Goal: Task Accomplishment & Management: Manage account settings

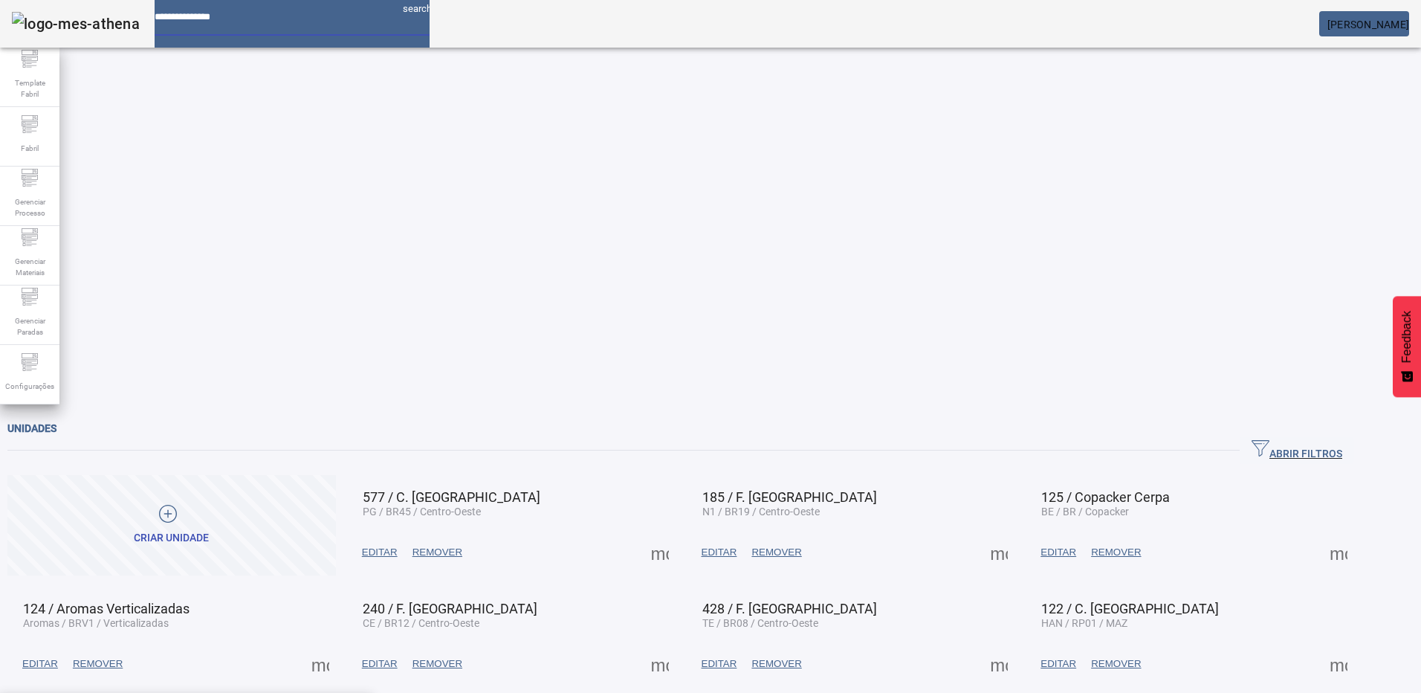
click at [243, 23] on div at bounding box center [273, 11] width 236 height 23
type input "********"
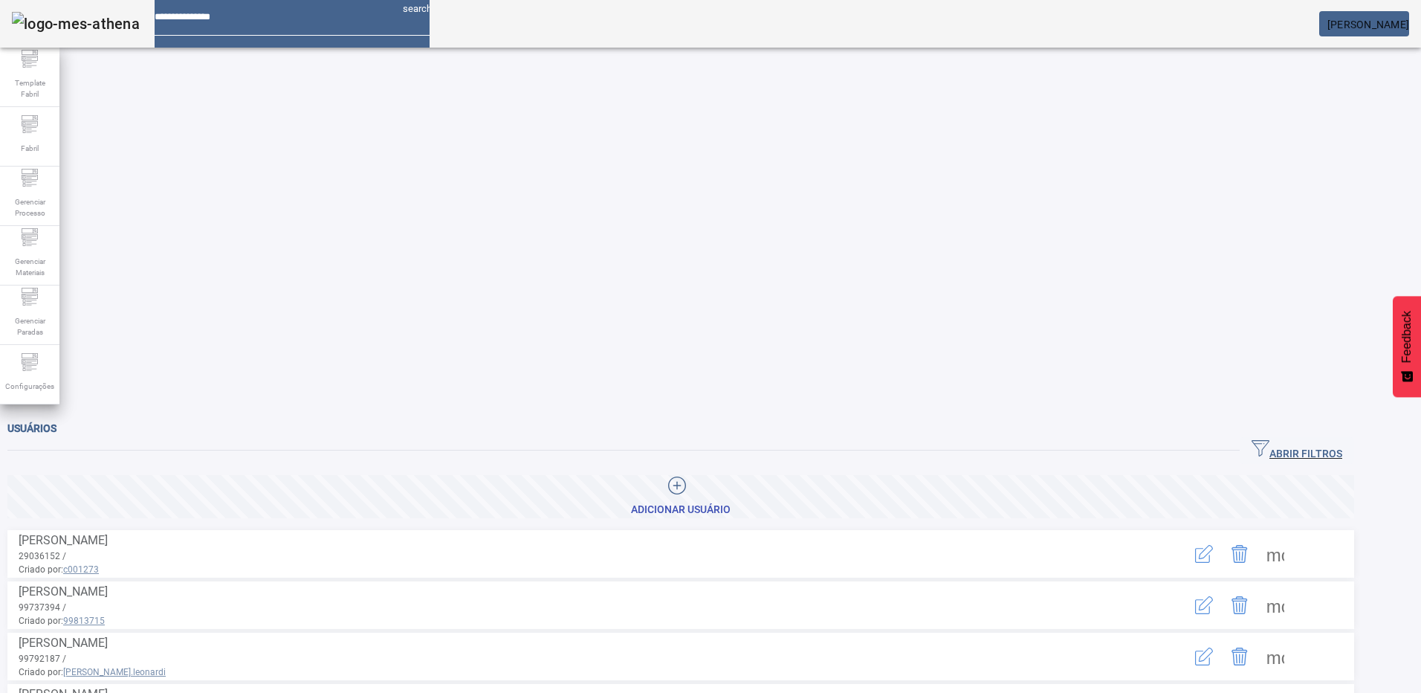
click at [1331, 439] on span "ABRIR FILTROS" at bounding box center [1297, 450] width 91 height 22
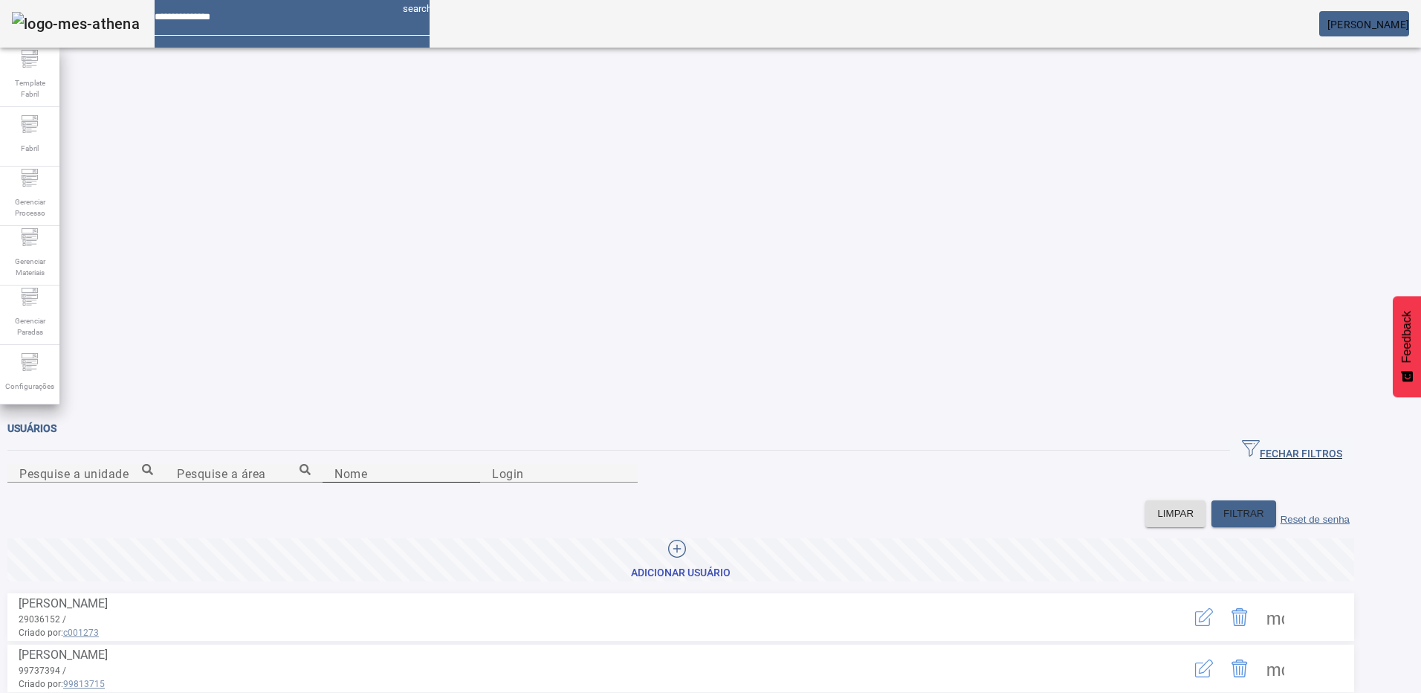
click at [334, 464] on input "Nome" at bounding box center [401, 473] width 134 height 18
type input "******"
click at [1213, 608] on icon "button" at bounding box center [1204, 617] width 18 height 18
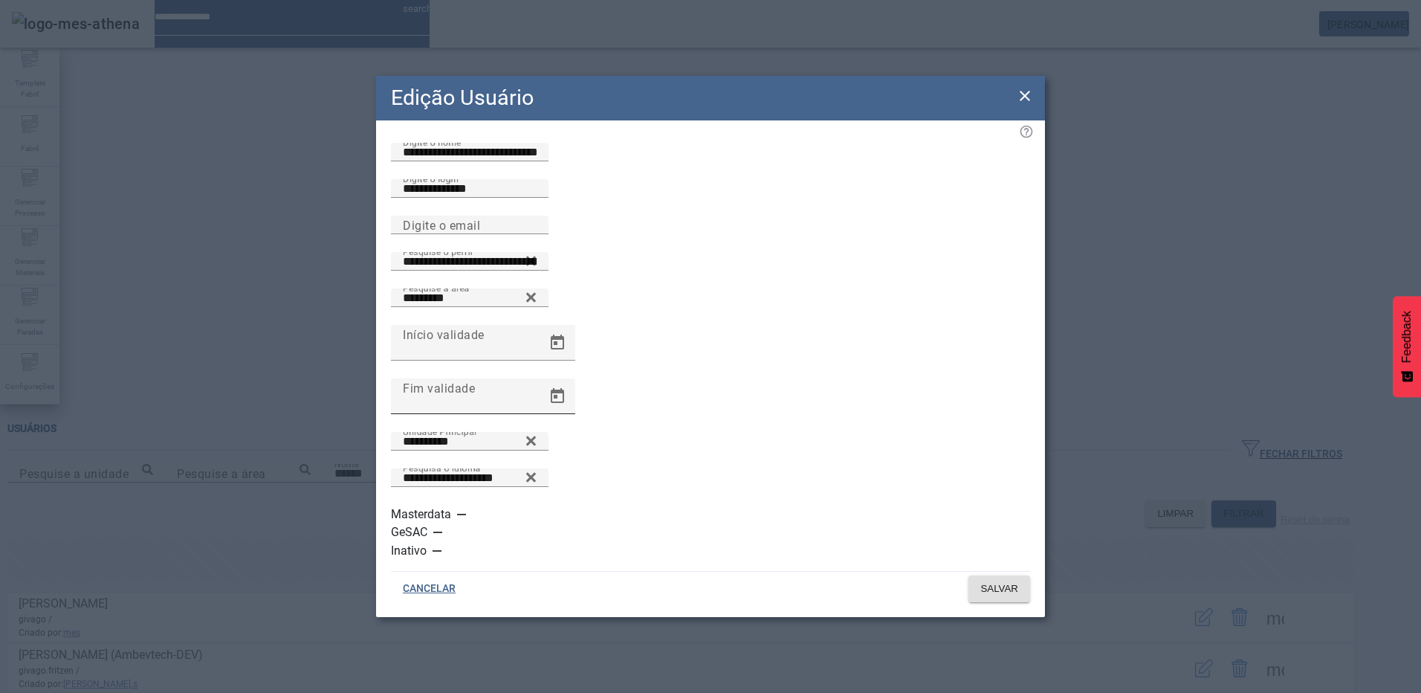
scroll to position [1, 0]
click at [1028, 105] on icon at bounding box center [1025, 96] width 18 height 18
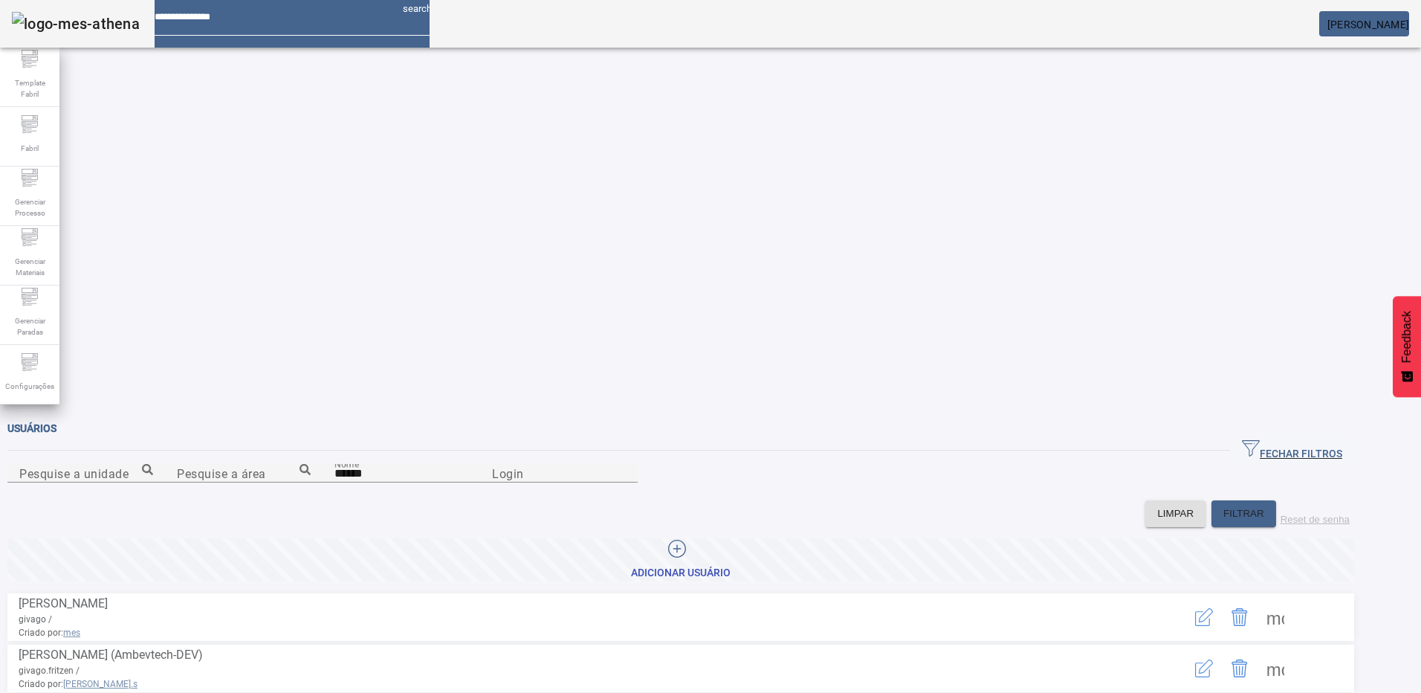
click at [1213, 608] on icon "button" at bounding box center [1204, 617] width 18 height 18
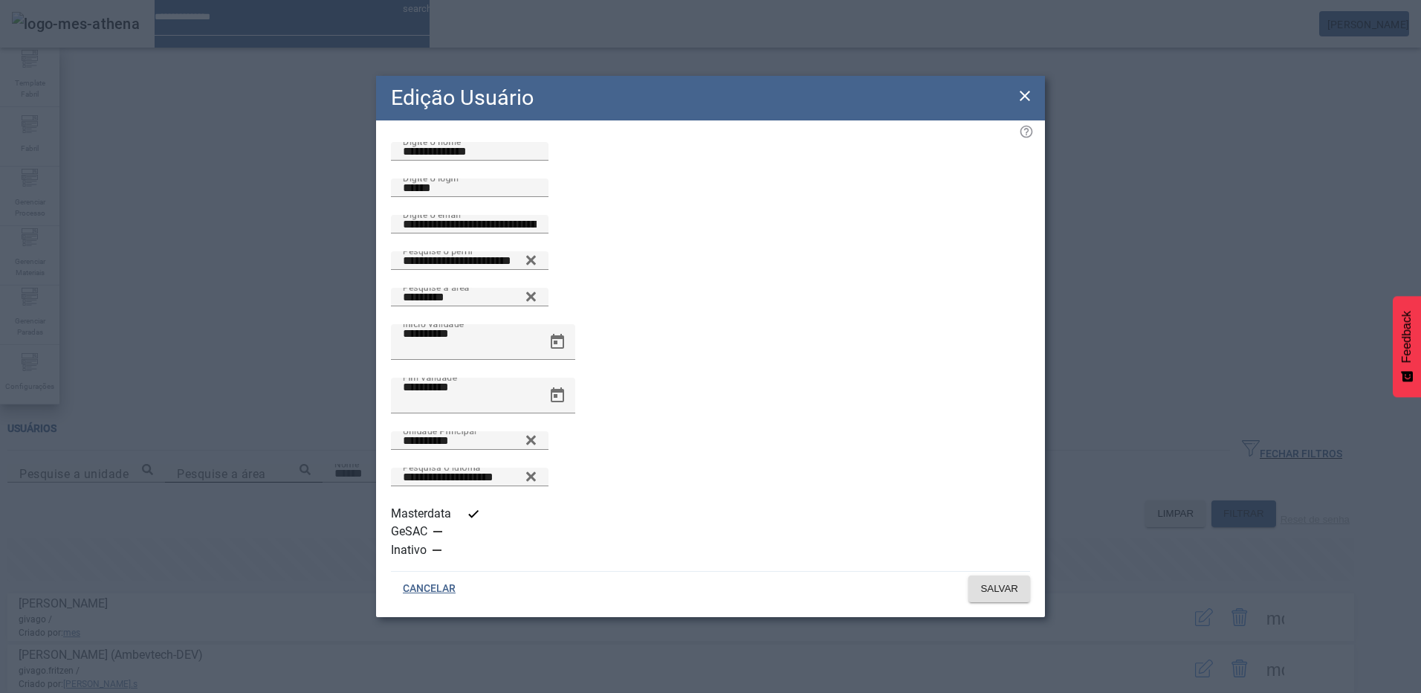
click at [1023, 105] on icon at bounding box center [1025, 96] width 18 height 18
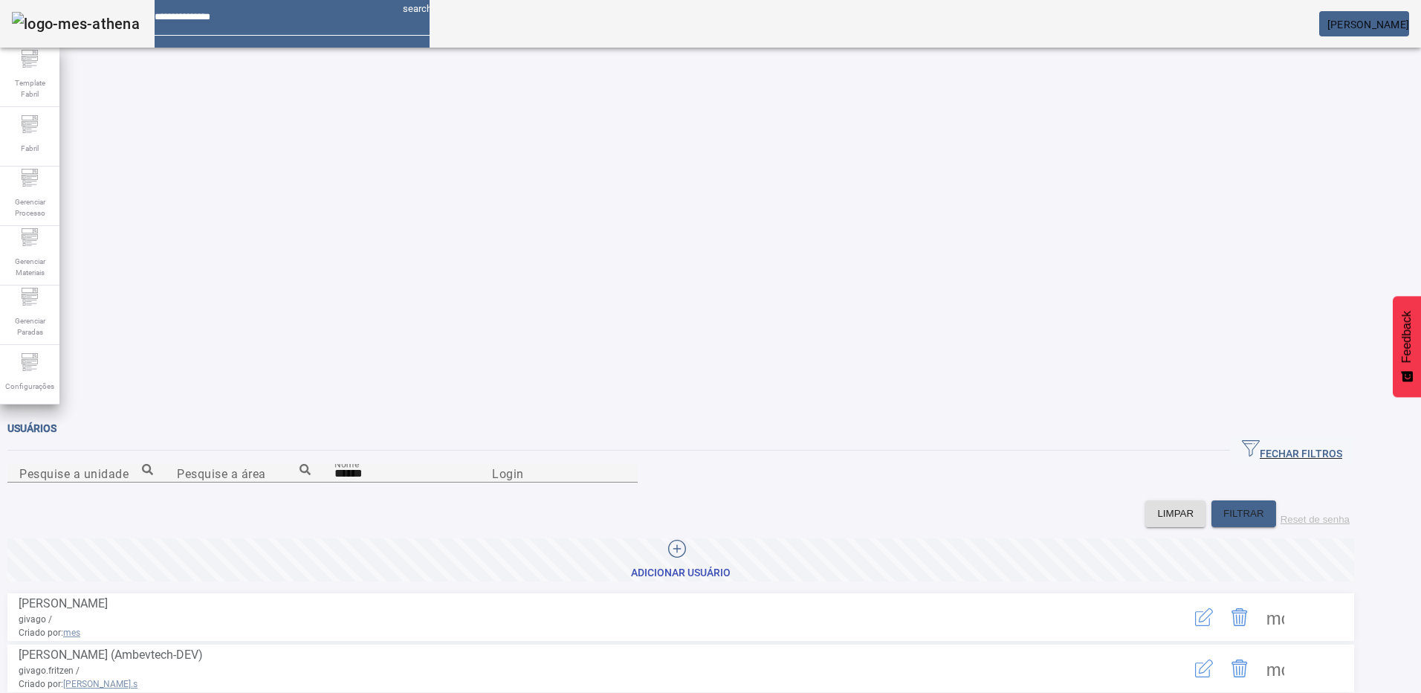
click at [1293, 650] on span at bounding box center [1275, 668] width 36 height 36
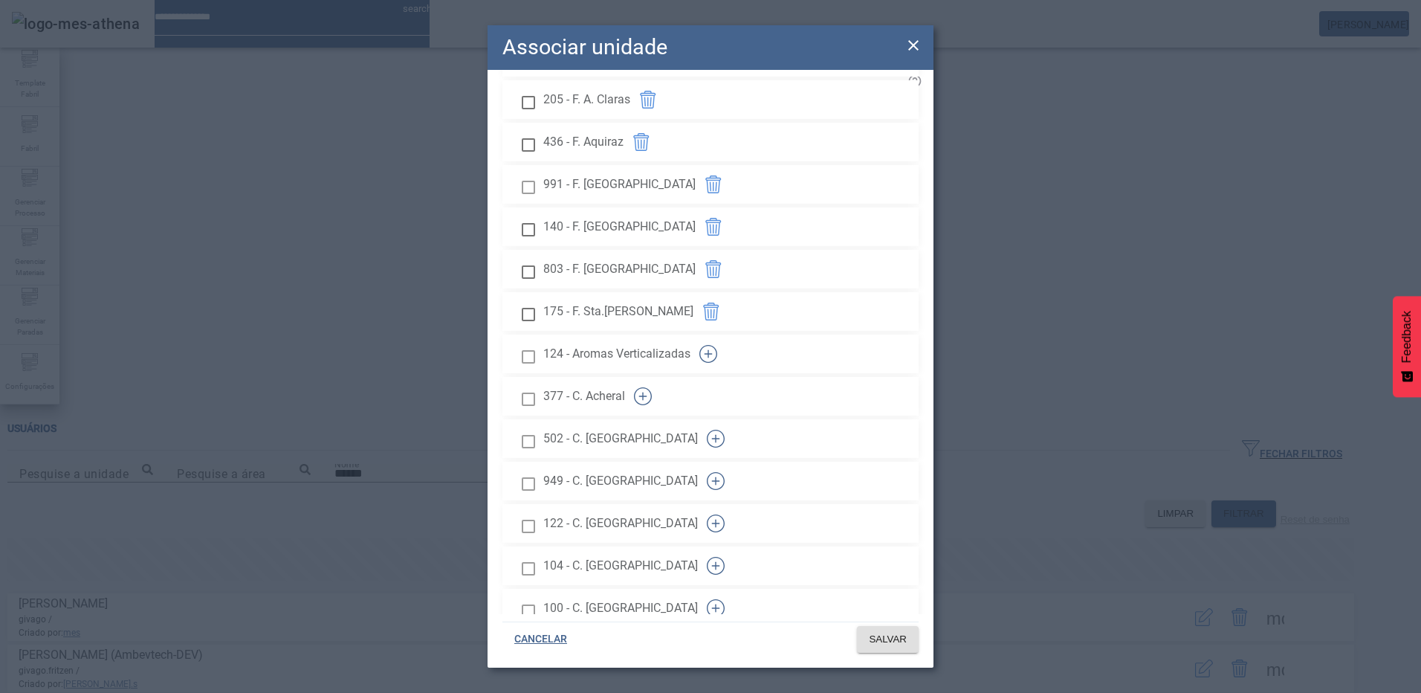
scroll to position [891, 0]
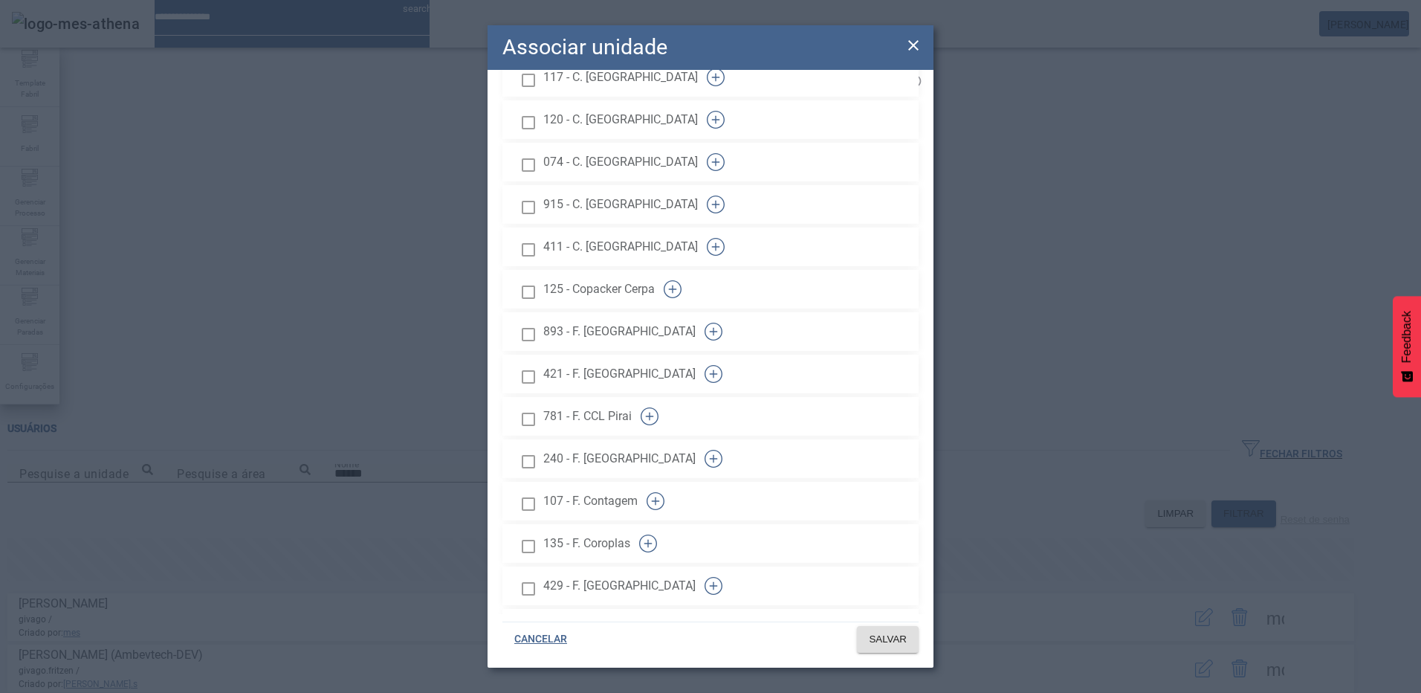
click at [543, 361] on div at bounding box center [529, 376] width 30 height 30
click at [904, 644] on span "SALVAR" at bounding box center [888, 639] width 38 height 15
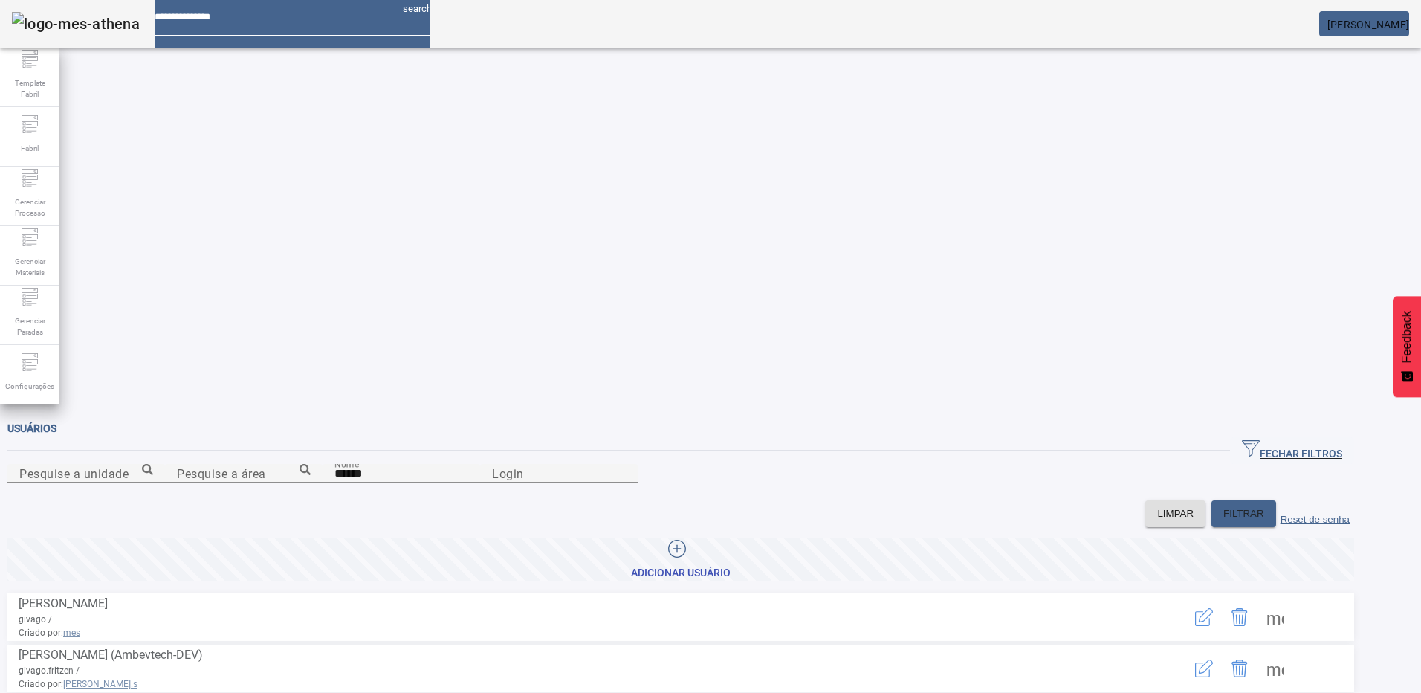
click at [1293, 599] on span at bounding box center [1275, 617] width 36 height 36
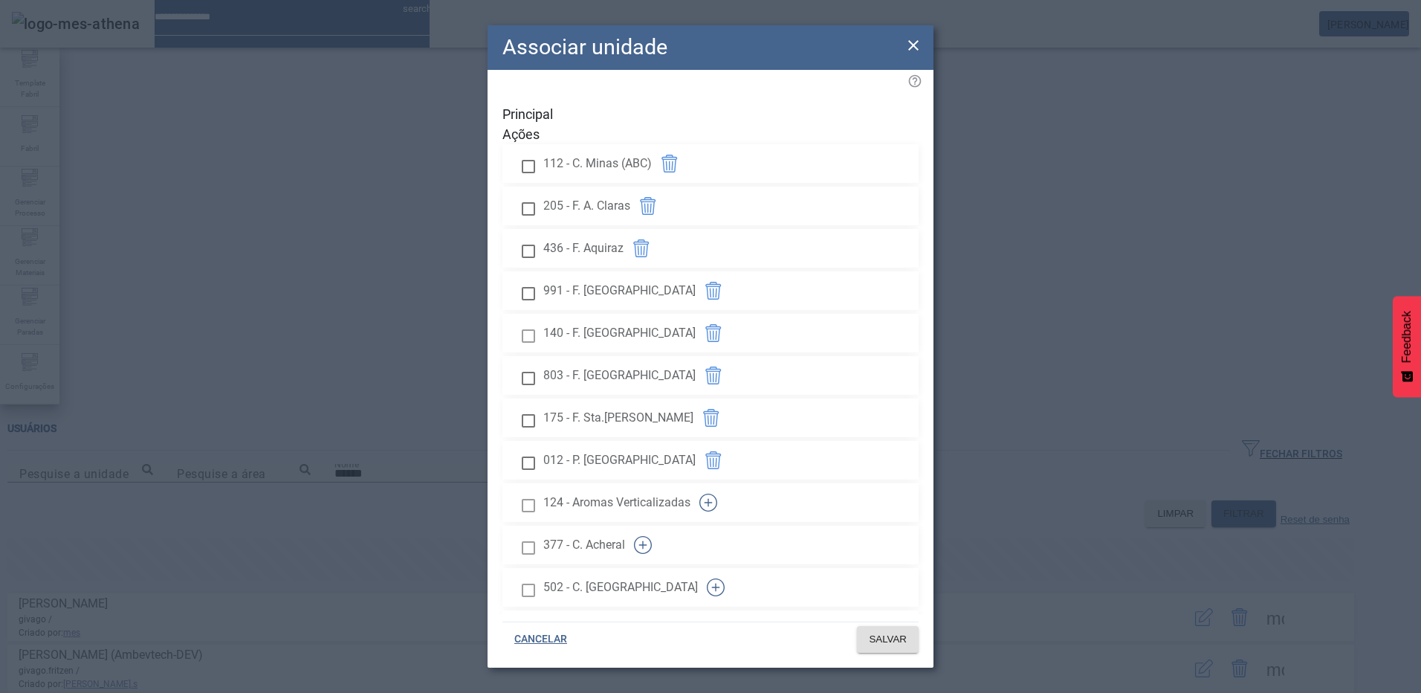
scroll to position [933, 0]
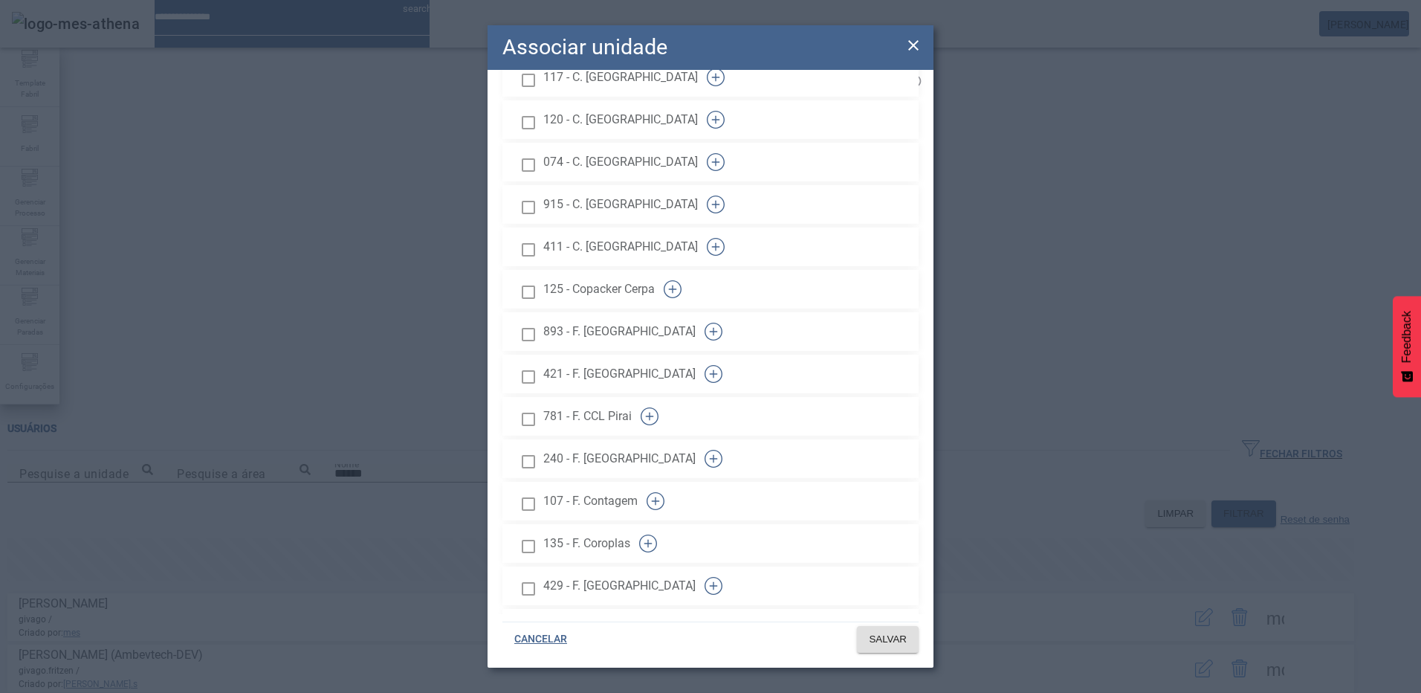
click at [869, 638] on span "SALVAR" at bounding box center [888, 639] width 38 height 15
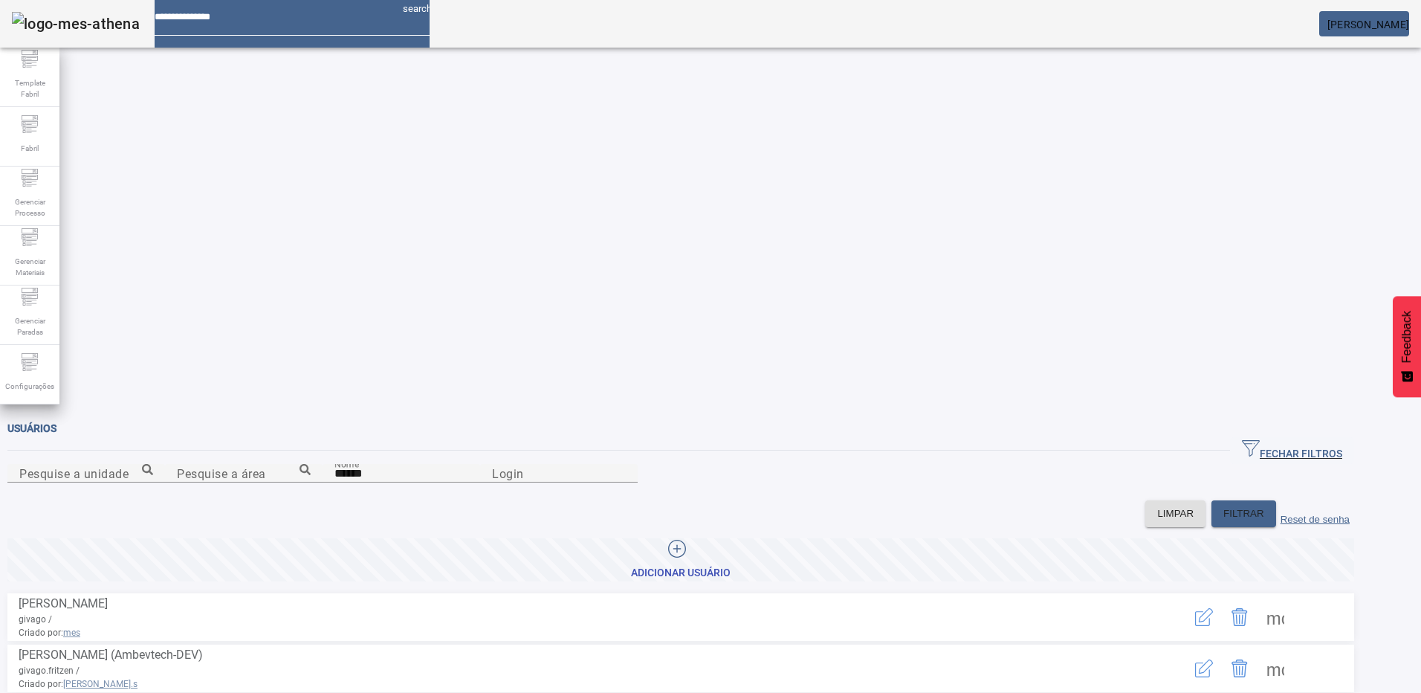
click at [1347, 40] on mat-toolbar "search [PERSON_NAME]" at bounding box center [710, 24] width 1421 height 48
click at [1350, 27] on span "[PERSON_NAME]" at bounding box center [1368, 25] width 82 height 12
